Goal: Transaction & Acquisition: Download file/media

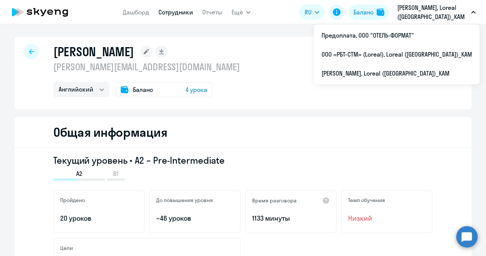
select select "english"
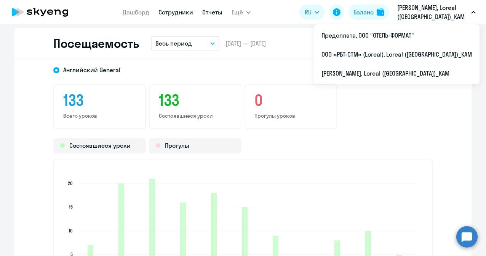
click at [215, 12] on link "Отчеты" at bounding box center [212, 12] width 20 height 8
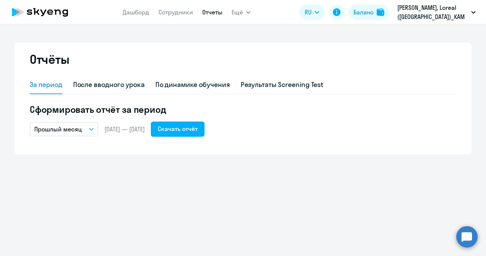
click at [91, 130] on icon "button" at bounding box center [91, 130] width 4 height 2
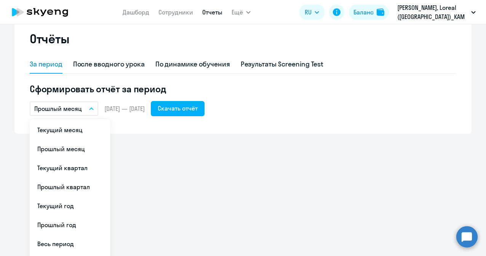
scroll to position [38, 0]
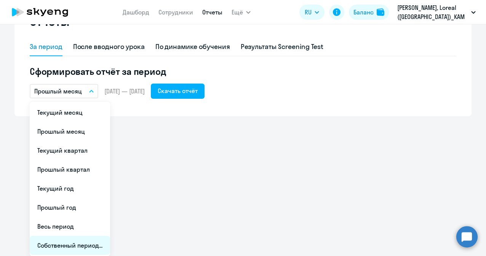
click at [67, 244] on li "Собственный период..." at bounding box center [70, 245] width 80 height 19
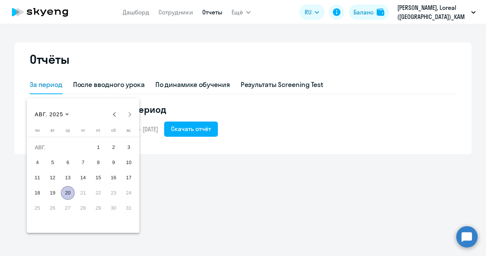
scroll to position [0, 0]
click at [115, 114] on button "Previous month" at bounding box center [114, 114] width 15 height 15
click at [82, 147] on span "1" at bounding box center [83, 148] width 14 height 14
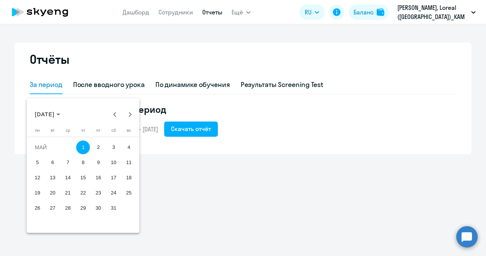
click at [82, 147] on span "1" at bounding box center [83, 148] width 14 height 14
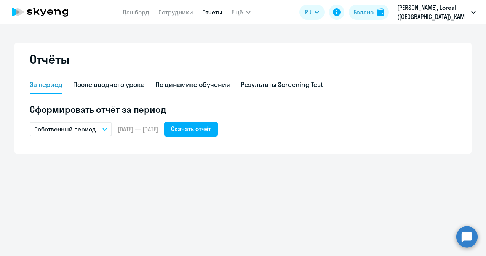
click at [108, 130] on button "Собственный период..." at bounding box center [71, 129] width 82 height 14
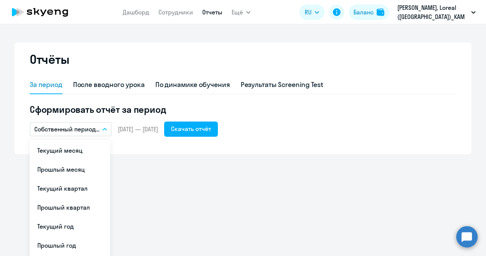
drag, startPoint x: 161, startPoint y: 167, endPoint x: 164, endPoint y: 164, distance: 4.3
click at [161, 166] on div "Отчёты За период После вводного урока По динамике обучения Результаты Screening…" at bounding box center [243, 140] width 486 height 232
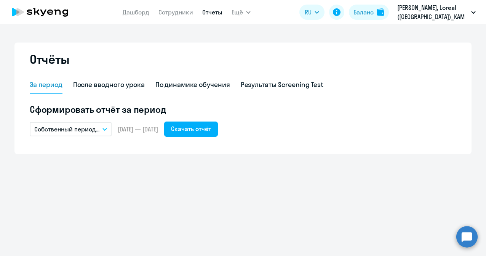
click at [107, 131] on icon "button" at bounding box center [104, 129] width 5 height 3
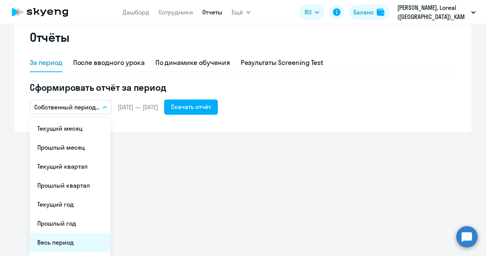
scroll to position [38, 0]
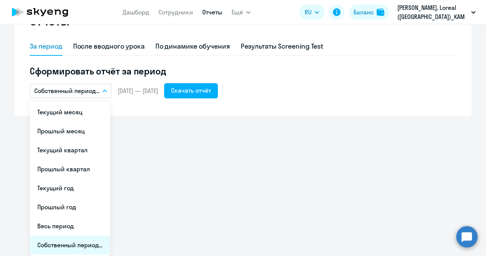
click at [71, 244] on li "Собственный период..." at bounding box center [70, 245] width 80 height 19
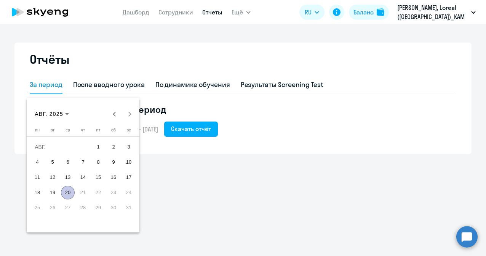
scroll to position [0, 0]
click at [70, 193] on span "20" at bounding box center [68, 193] width 14 height 14
click at [66, 191] on span "20" at bounding box center [68, 193] width 14 height 14
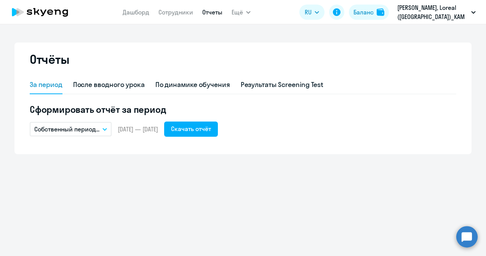
click at [107, 130] on icon "button" at bounding box center [104, 129] width 5 height 3
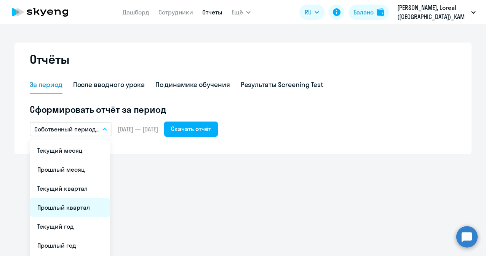
scroll to position [38, 0]
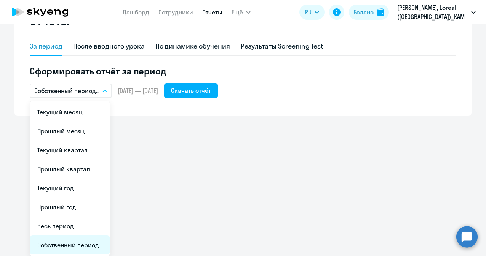
click at [64, 246] on li "Собственный период..." at bounding box center [70, 245] width 80 height 19
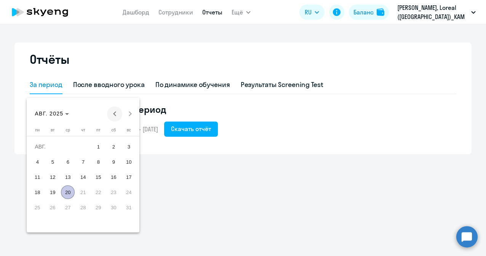
click at [113, 115] on button "Previous month" at bounding box center [114, 114] width 15 height 15
click at [83, 146] on span "1" at bounding box center [83, 147] width 14 height 14
click at [130, 114] on button "Next month" at bounding box center [129, 114] width 15 height 15
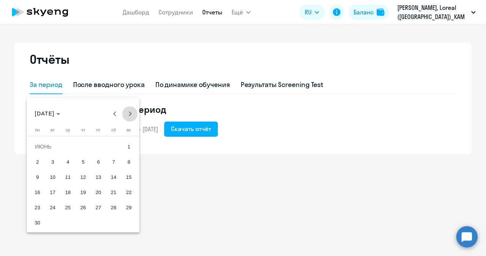
click at [130, 114] on button "Next month" at bounding box center [129, 114] width 15 height 15
click at [132, 113] on span "Next month" at bounding box center [129, 114] width 15 height 15
click at [67, 189] on span "20" at bounding box center [68, 193] width 14 height 14
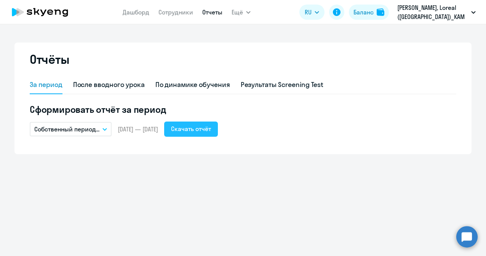
click at [211, 129] on div "Скачать отчёт" at bounding box center [191, 128] width 40 height 9
drag, startPoint x: 384, startPoint y: 193, endPoint x: 391, endPoint y: 186, distance: 10.2
click at [385, 193] on div "Отчёты За период После вводного урока По динамике обучения Результаты Screening…" at bounding box center [243, 140] width 486 height 232
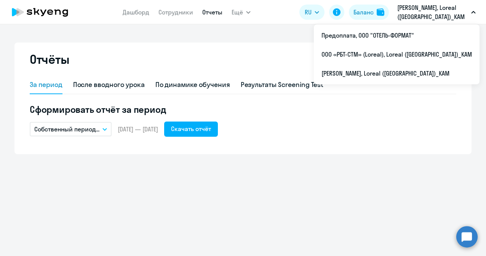
click at [444, 5] on p "[PERSON_NAME], Loreal ([GEOGRAPHIC_DATA])_KAM" at bounding box center [432, 12] width 71 height 18
click at [464, 10] on p "[PERSON_NAME], Loreal ([GEOGRAPHIC_DATA])_KAM" at bounding box center [432, 12] width 71 height 18
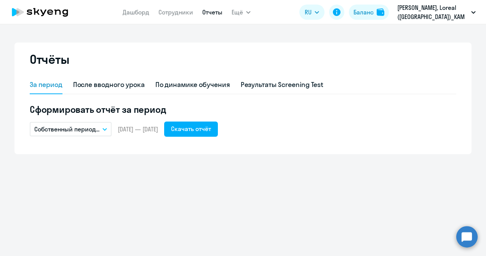
click at [464, 10] on p "[PERSON_NAME], Loreal ([GEOGRAPHIC_DATA])_KAM" at bounding box center [432, 12] width 71 height 18
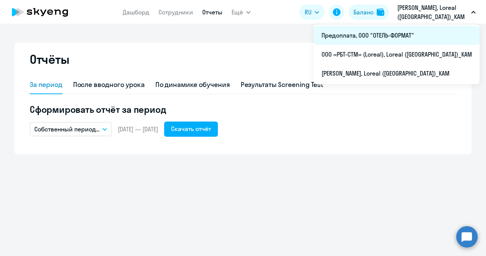
click at [377, 35] on li "Предоплата, ООО "ОТЕЛЬ-ФОРМАТ"" at bounding box center [397, 35] width 166 height 19
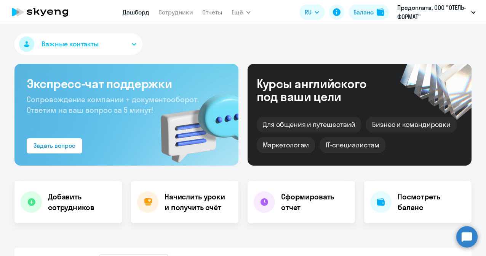
select select "30"
click at [210, 15] on link "Отчеты" at bounding box center [212, 12] width 20 height 8
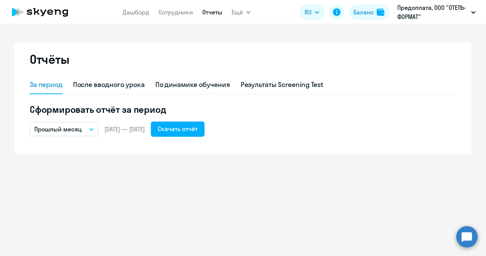
click at [89, 127] on button "Прошлый месяц" at bounding box center [64, 129] width 68 height 14
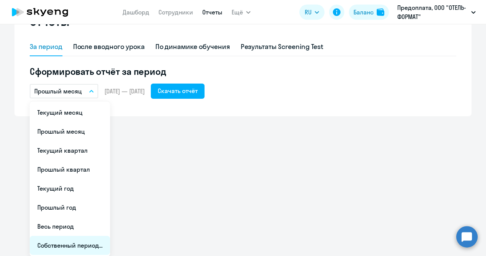
scroll to position [38, 0]
click at [66, 244] on li "Собственный период..." at bounding box center [70, 245] width 80 height 19
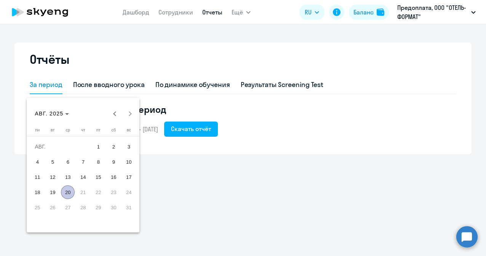
scroll to position [0, 0]
click at [113, 115] on span "Previous month" at bounding box center [114, 114] width 15 height 15
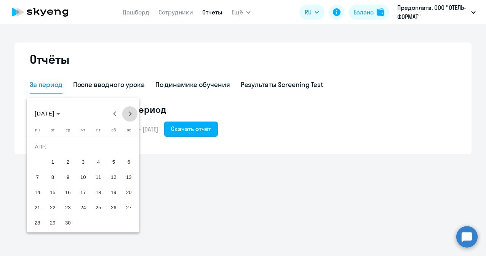
click at [130, 116] on span "Next month" at bounding box center [129, 114] width 15 height 15
click at [84, 146] on span "1" at bounding box center [83, 147] width 14 height 14
click at [131, 114] on button "Next month" at bounding box center [129, 114] width 15 height 15
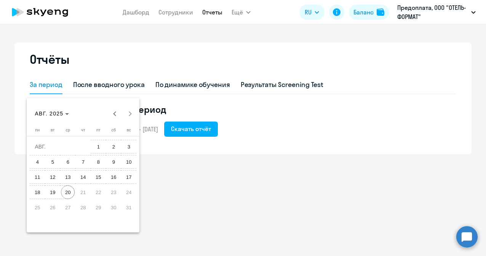
click at [67, 191] on span "20" at bounding box center [68, 193] width 14 height 14
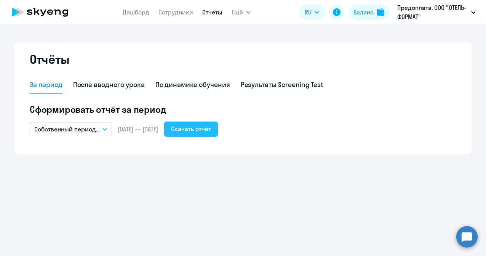
click at [211, 126] on div "Скачать отчёт" at bounding box center [191, 128] width 40 height 9
